Goal: Complete application form

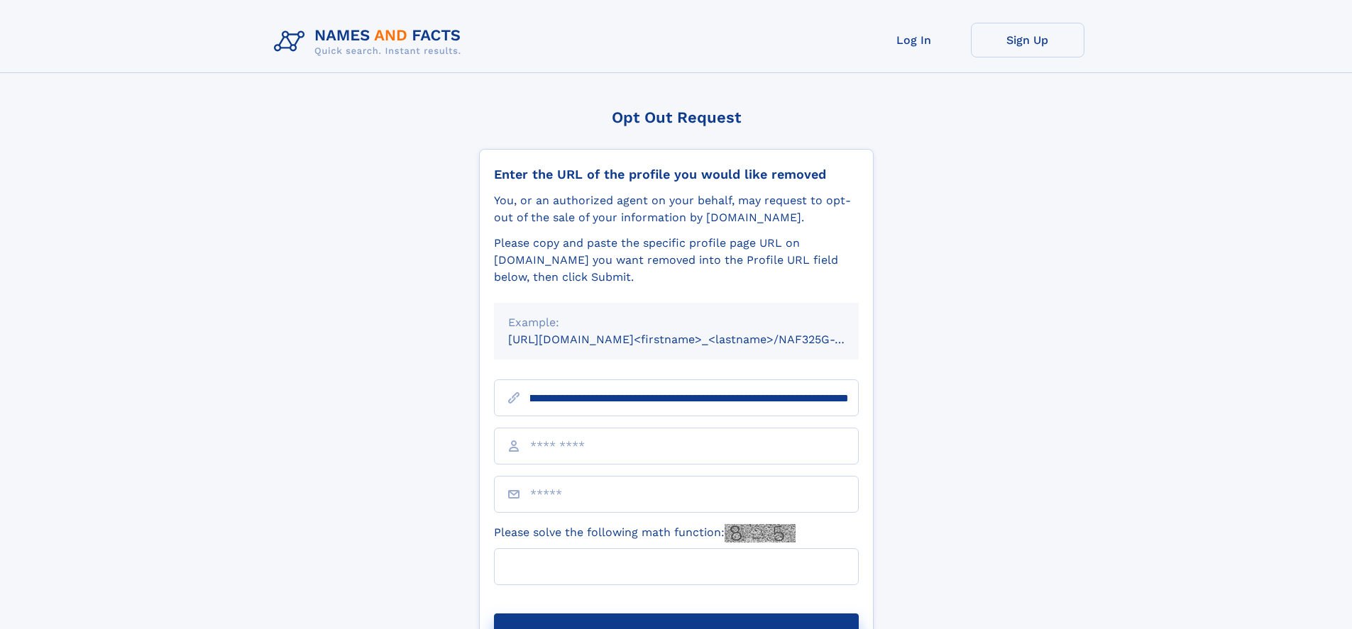
scroll to position [0, 156]
type input "**********"
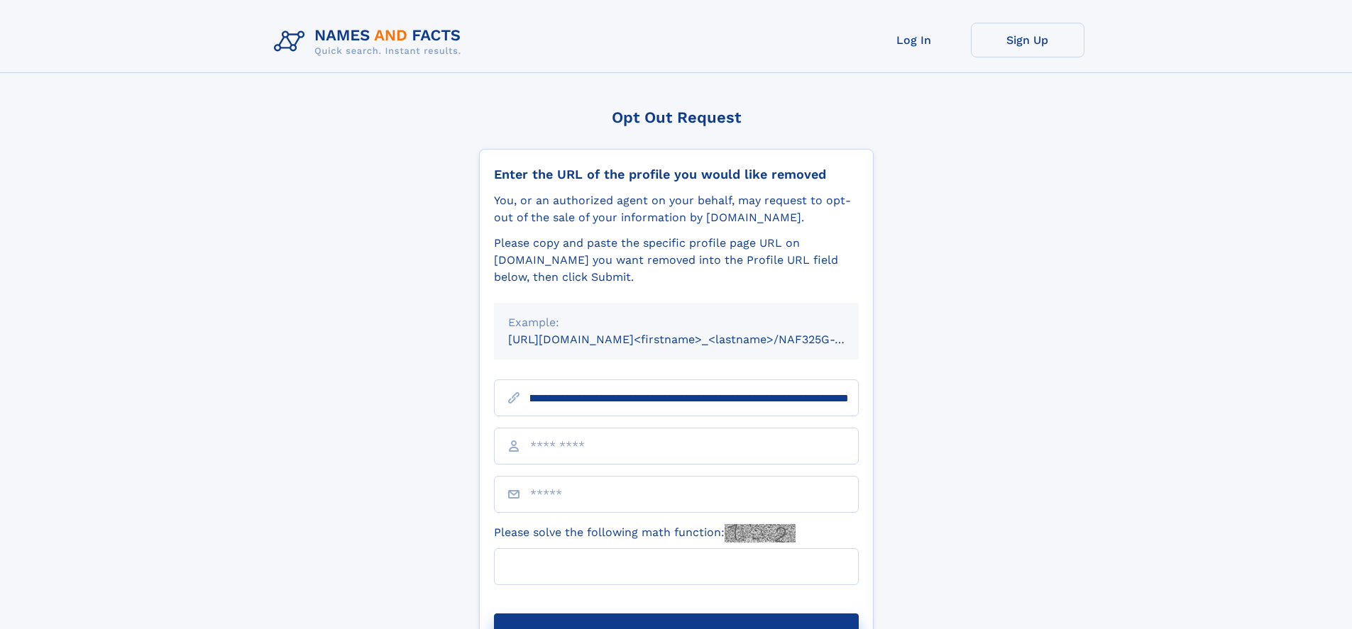
scroll to position [0, 156]
type input "**********"
